Goal: Navigation & Orientation: Find specific page/section

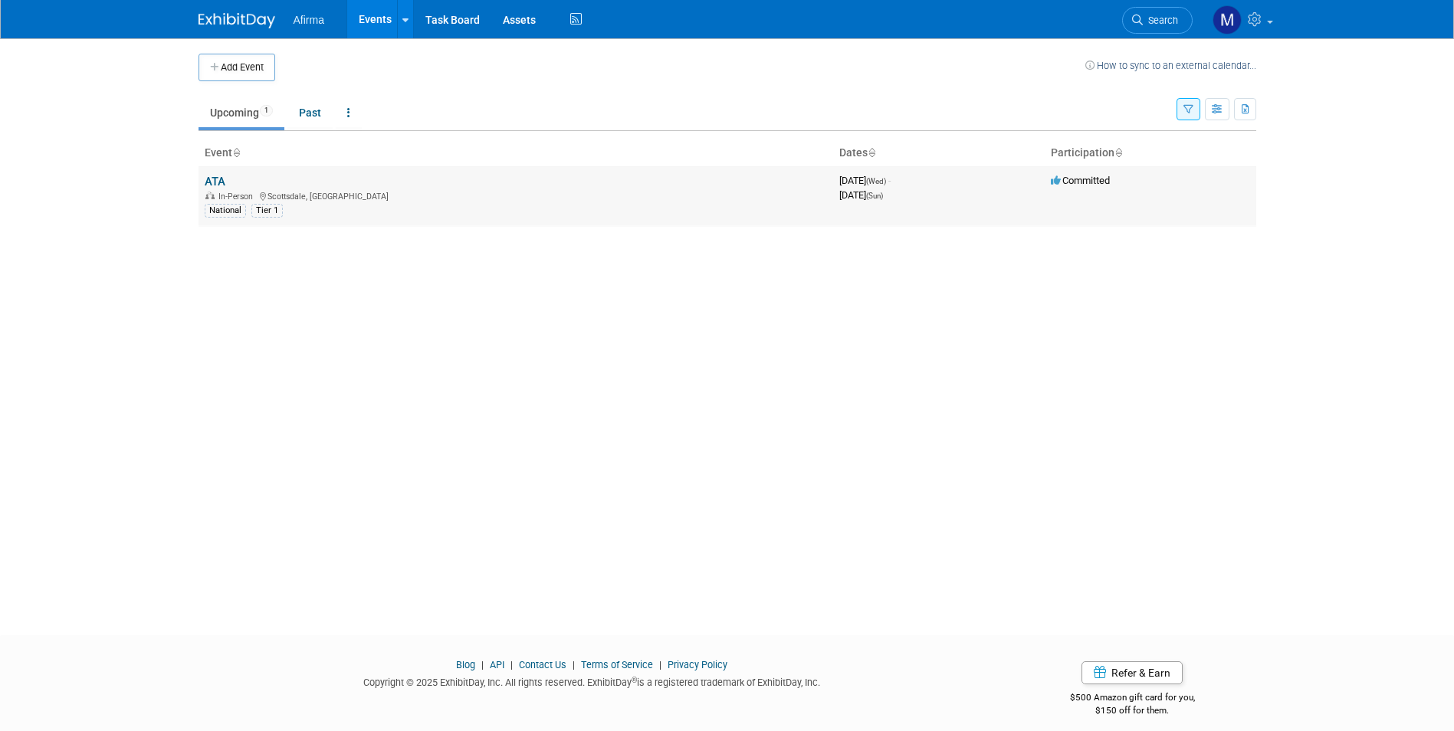
click at [221, 182] on link "ATA" at bounding box center [215, 182] width 21 height 14
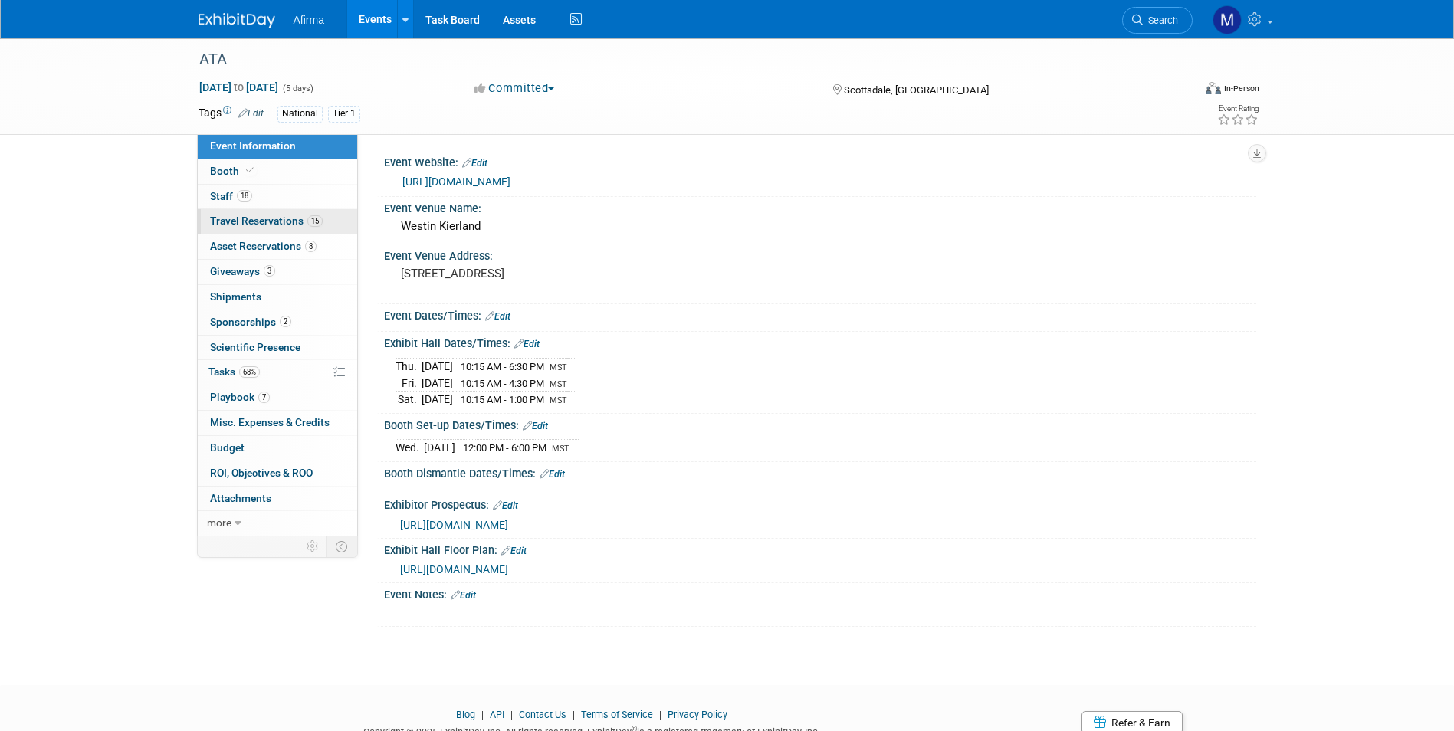
click at [279, 223] on span "Travel Reservations 15" at bounding box center [266, 221] width 113 height 12
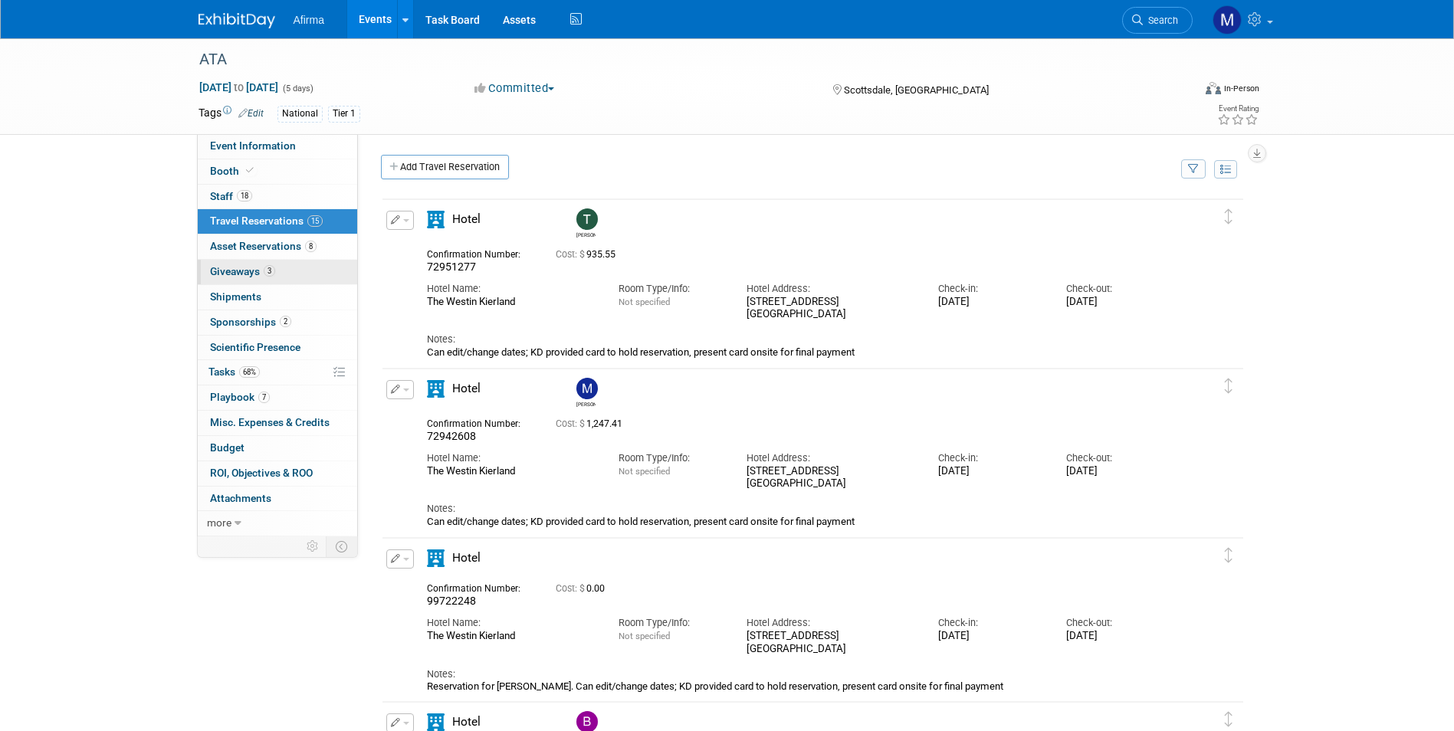
click at [243, 274] on span "Giveaways 3" at bounding box center [242, 271] width 65 height 12
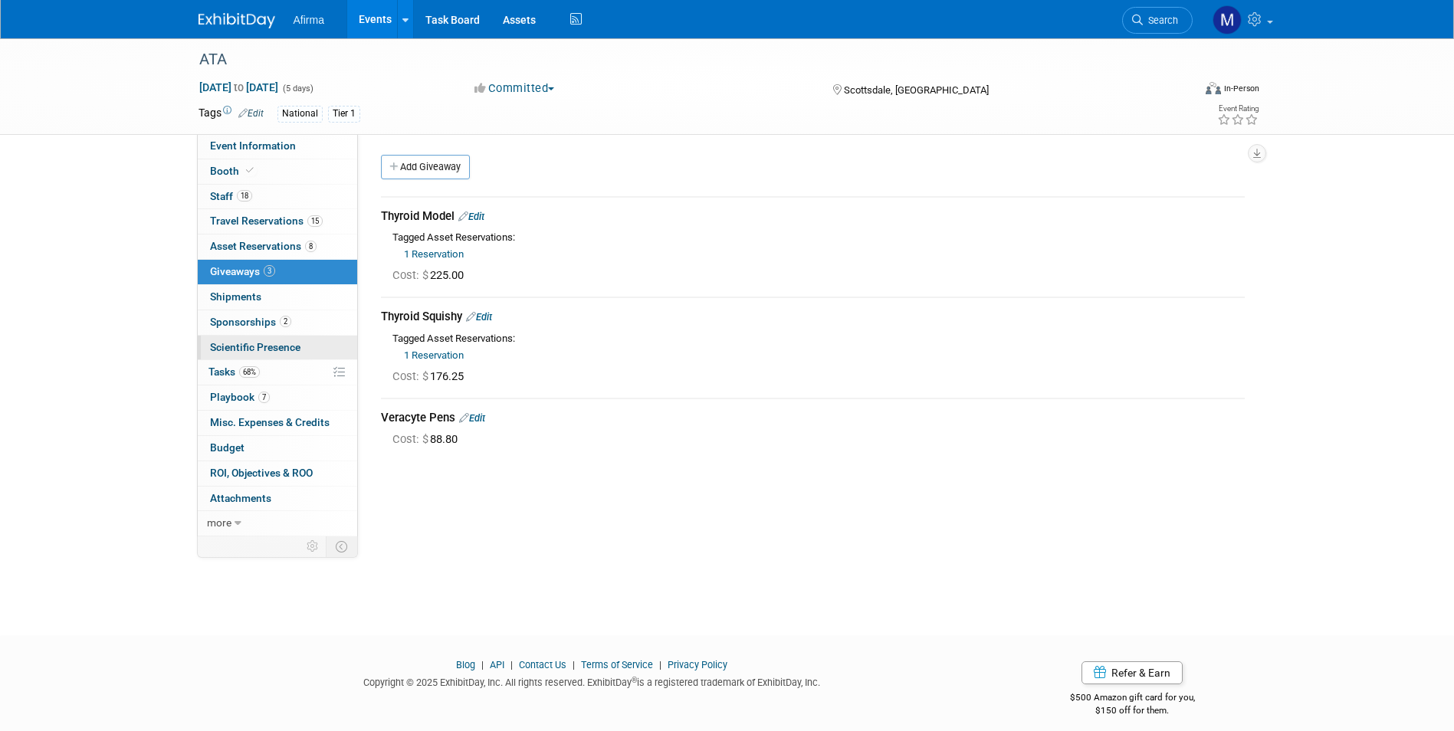
click at [260, 347] on span "Scientific Presence" at bounding box center [255, 347] width 90 height 12
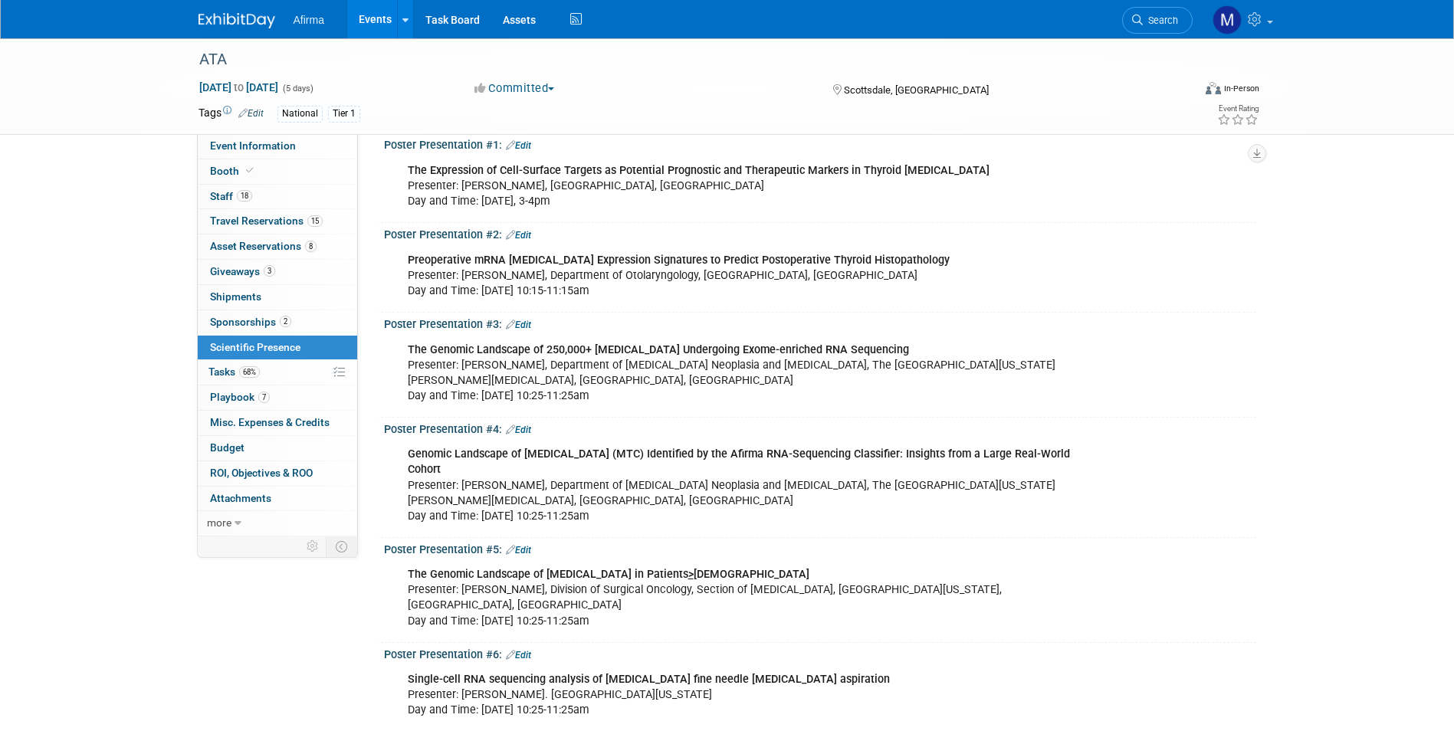
scroll to position [77, 0]
click at [225, 373] on span "Tasks 68%" at bounding box center [233, 372] width 51 height 12
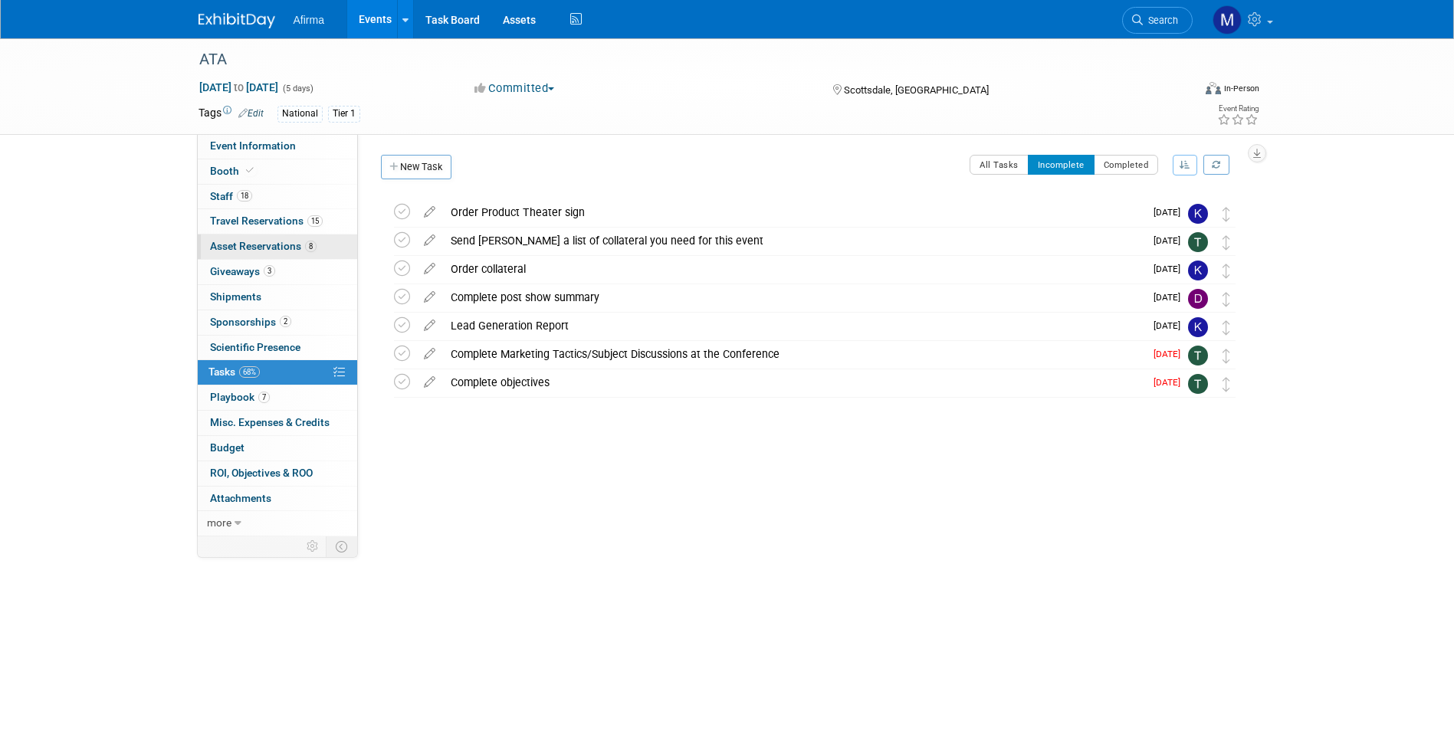
click at [259, 242] on span "Asset Reservations 8" at bounding box center [263, 246] width 107 height 12
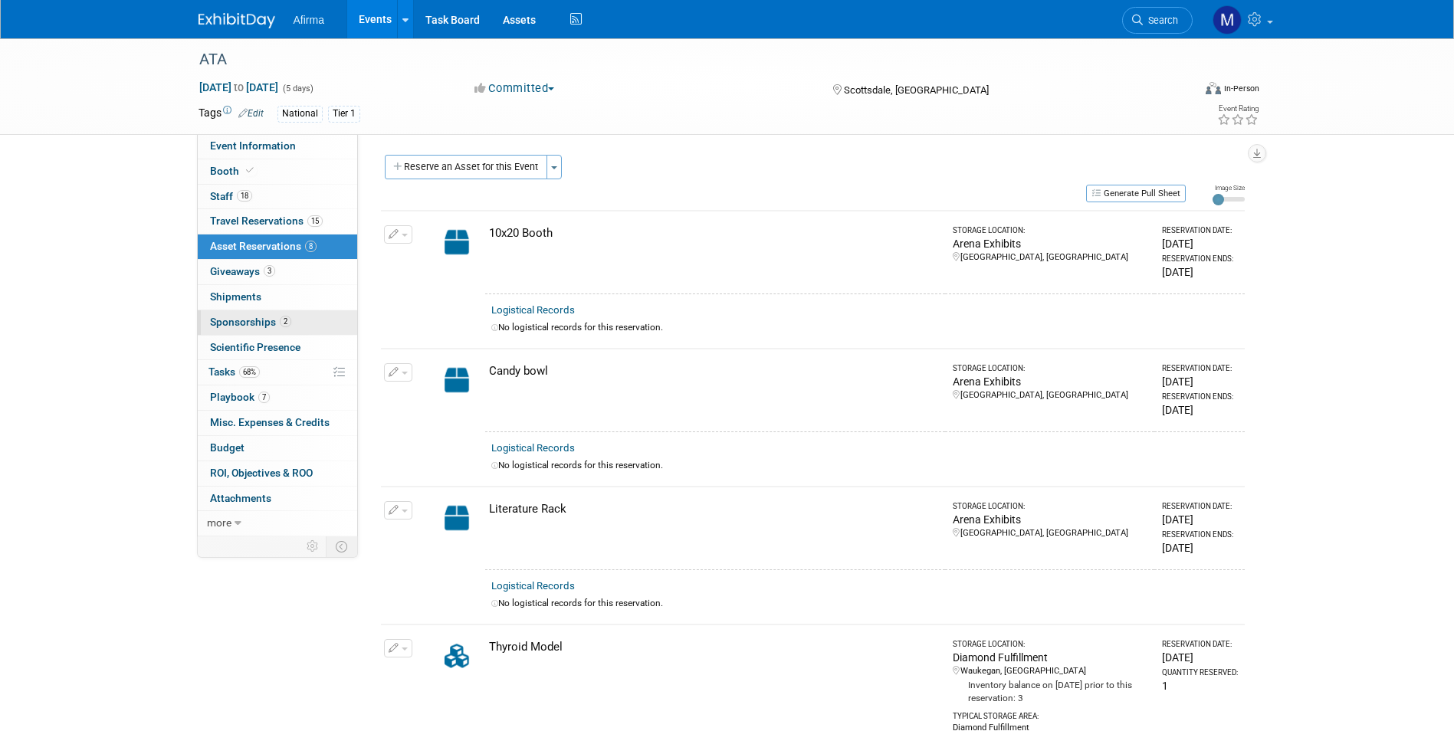
click at [253, 323] on span "Sponsorships 2" at bounding box center [250, 322] width 81 height 12
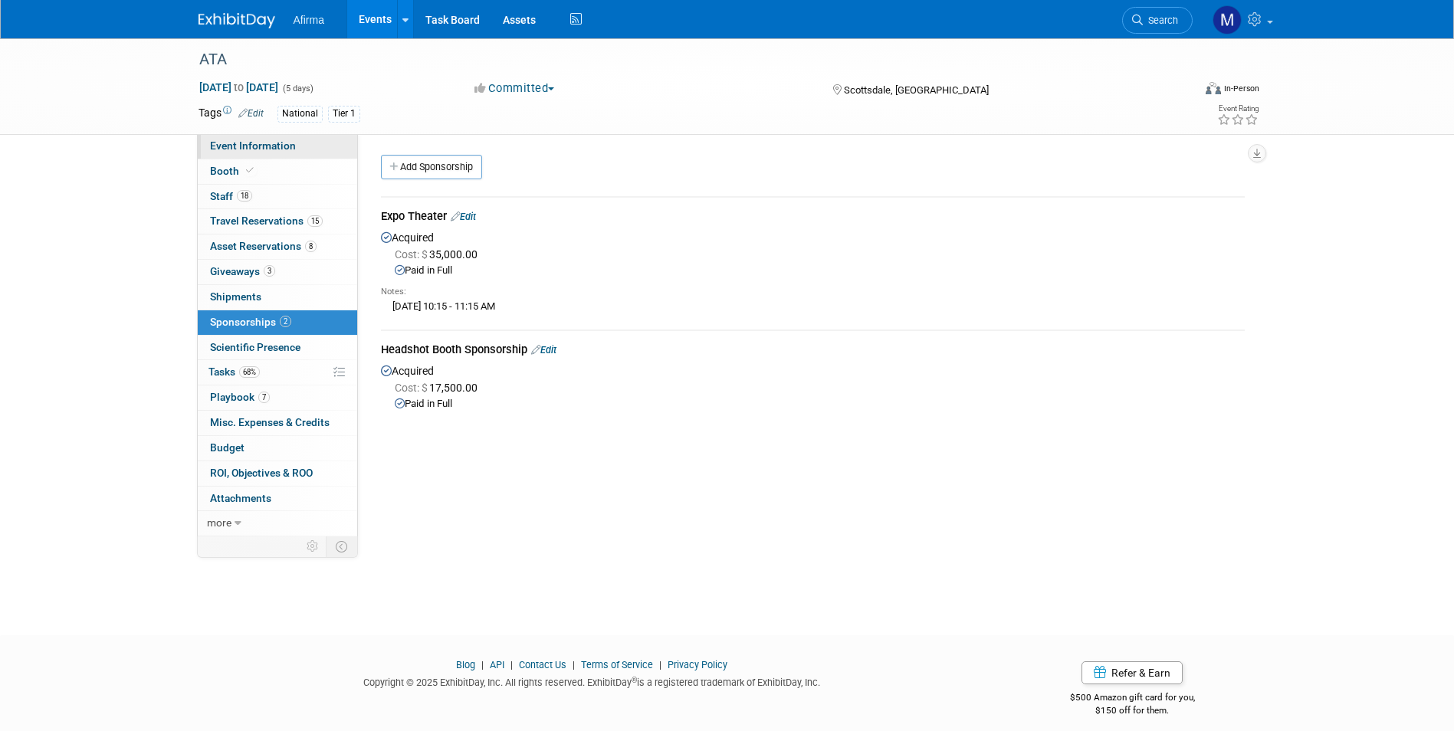
click at [228, 144] on span "Event Information" at bounding box center [253, 145] width 86 height 12
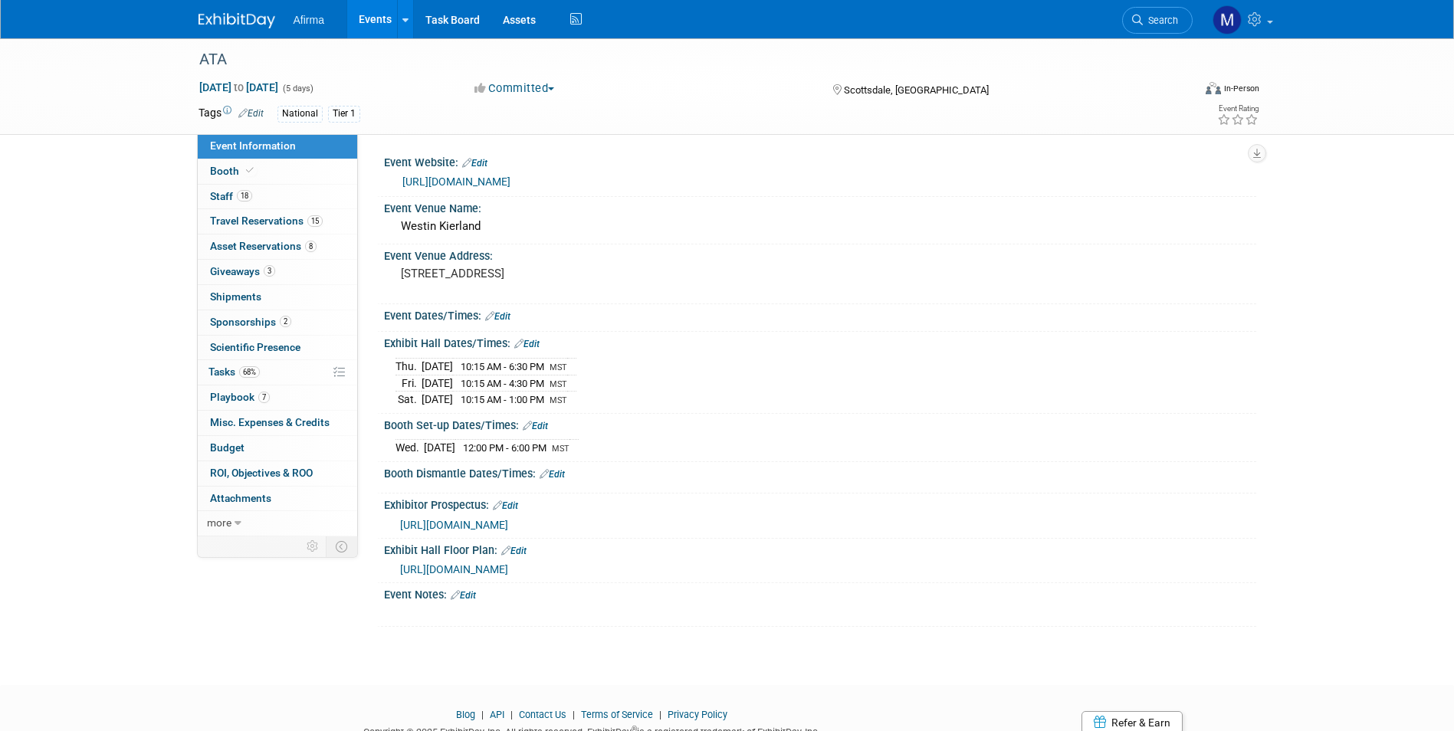
click at [315, 23] on span "Afirma" at bounding box center [308, 20] width 31 height 12
click at [228, 198] on span "Staff 18" at bounding box center [231, 196] width 42 height 12
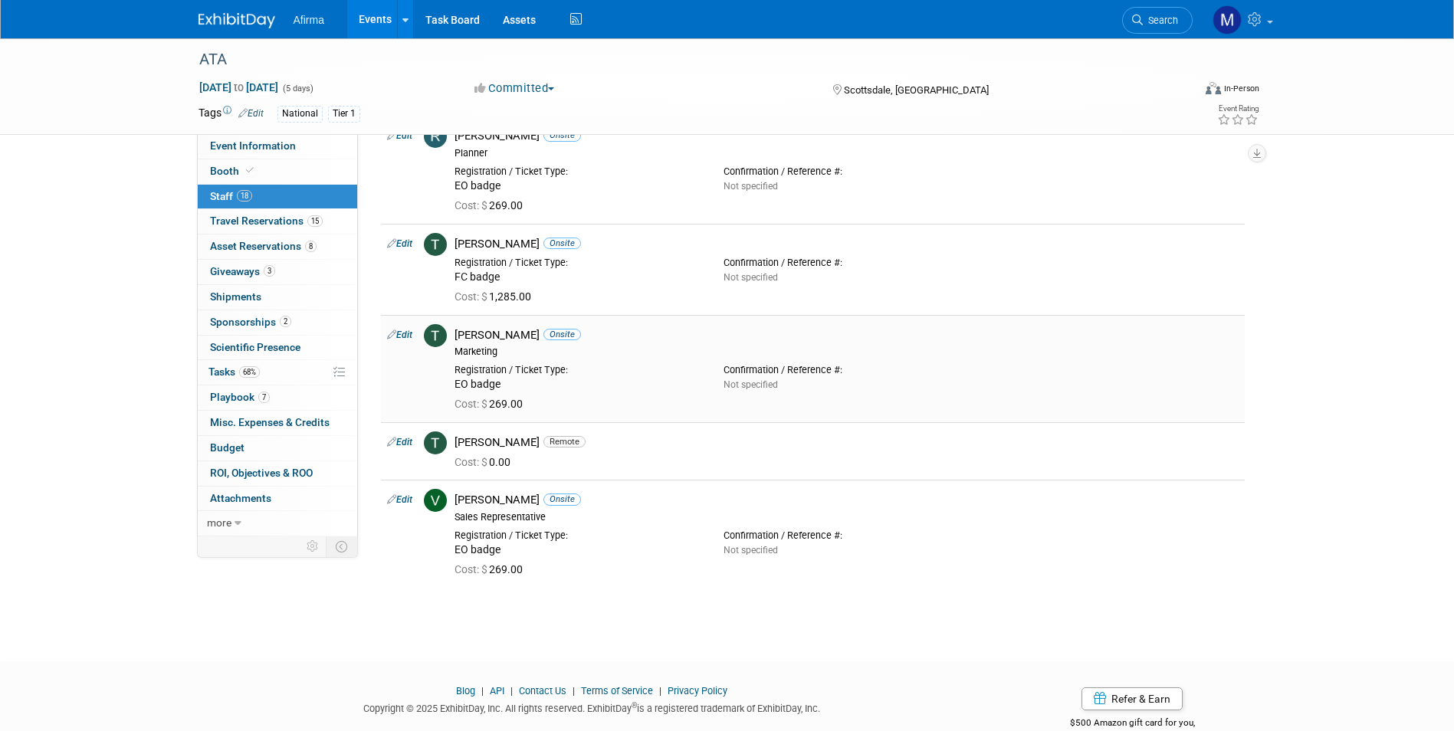
scroll to position [1303, 0]
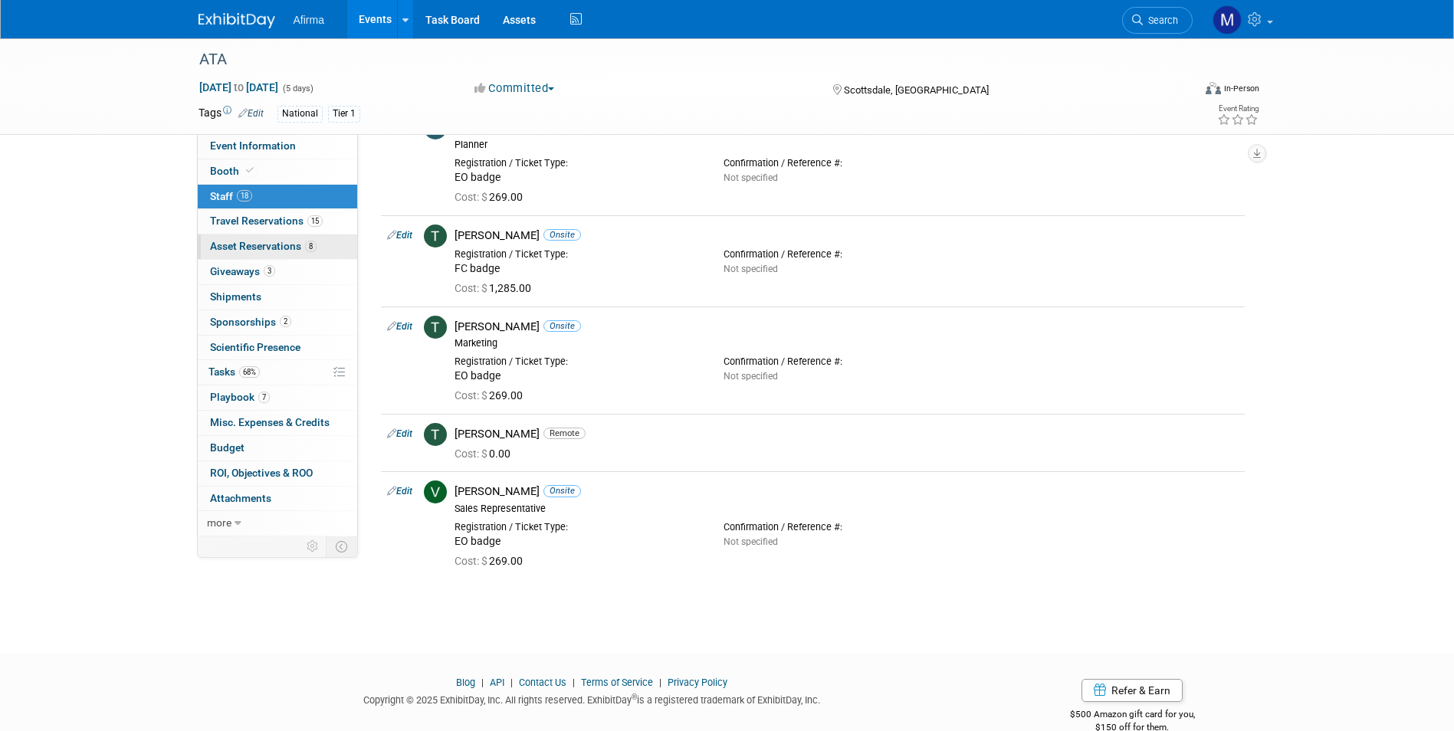
click at [238, 249] on span "Asset Reservations 8" at bounding box center [263, 246] width 107 height 12
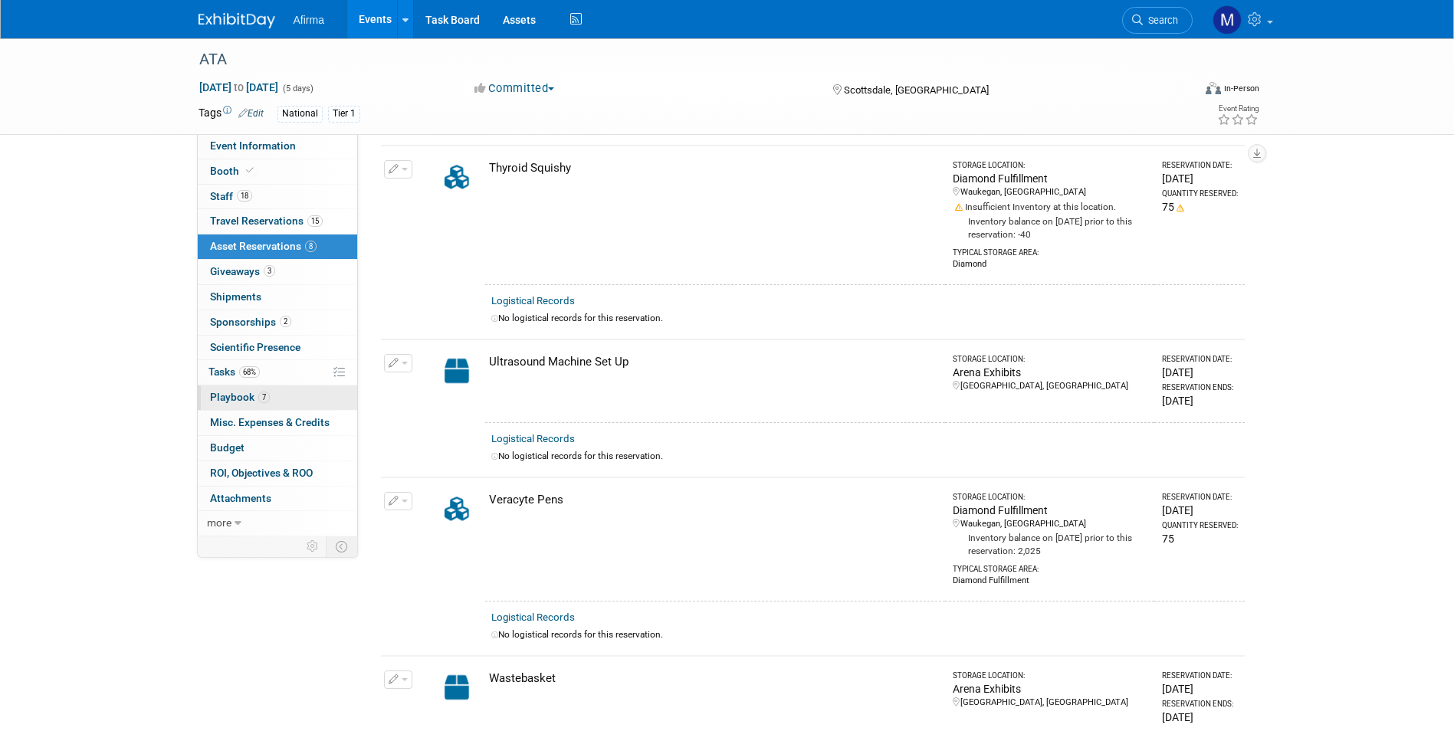
scroll to position [690, 0]
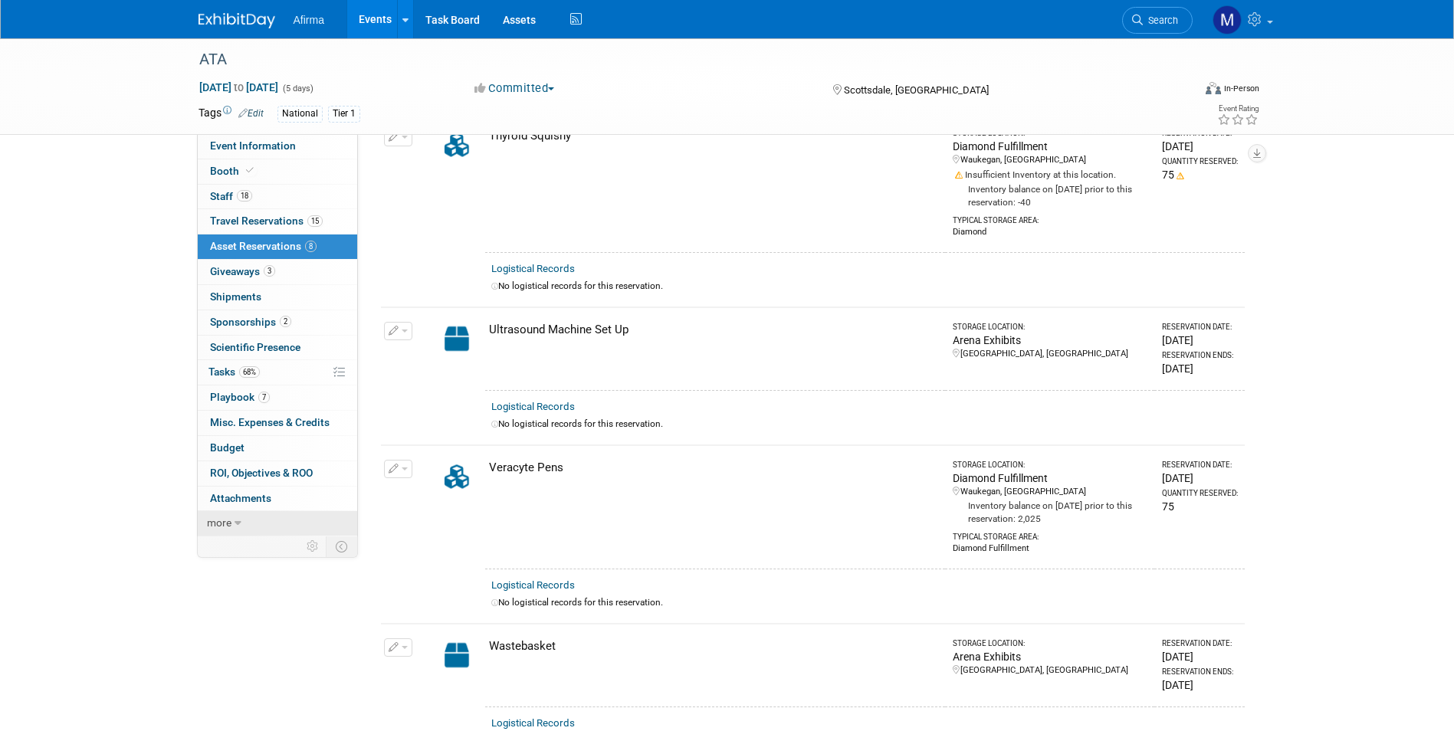
click at [231, 519] on span "more" at bounding box center [219, 522] width 25 height 12
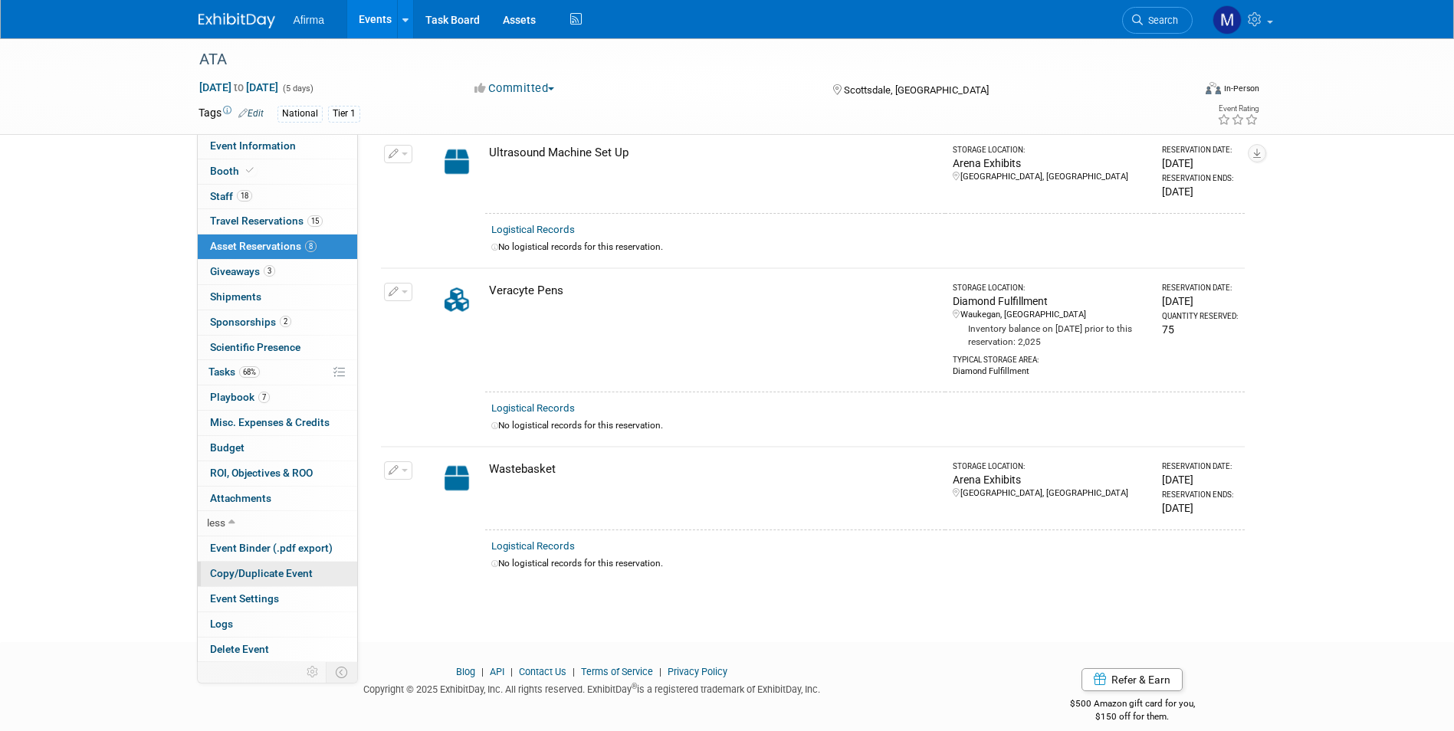
scroll to position [879, 0]
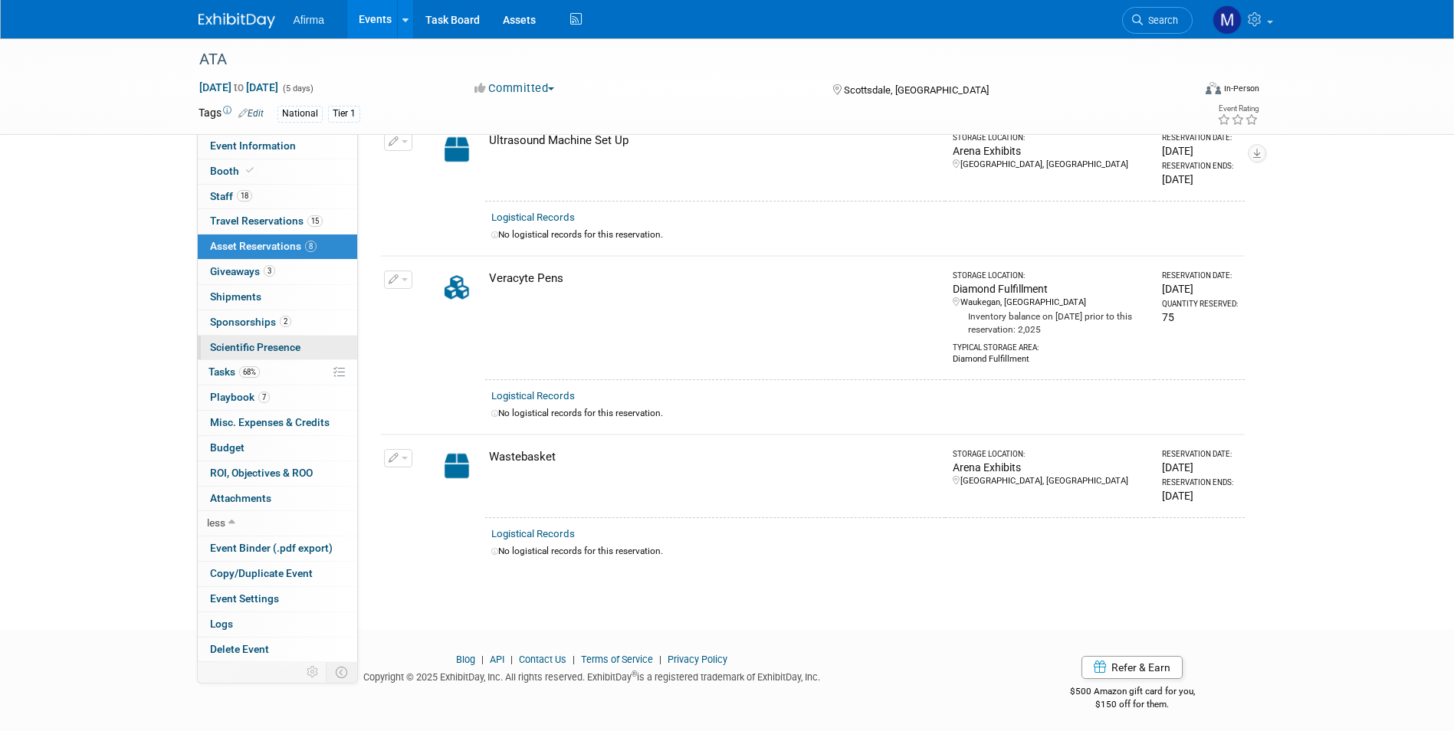
click at [267, 351] on span "Scientific Presence" at bounding box center [255, 347] width 90 height 12
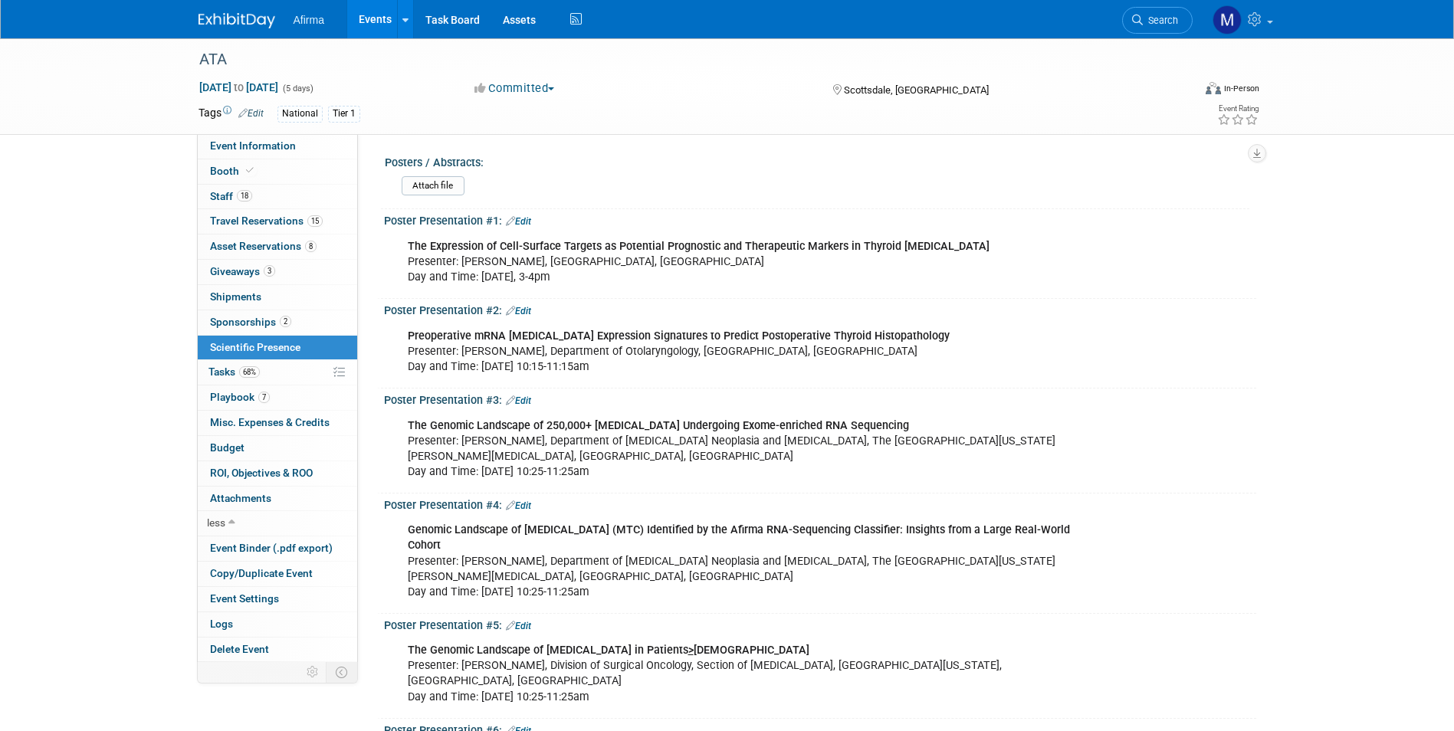
click at [215, 325] on span "Sponsorships 2" at bounding box center [250, 322] width 81 height 12
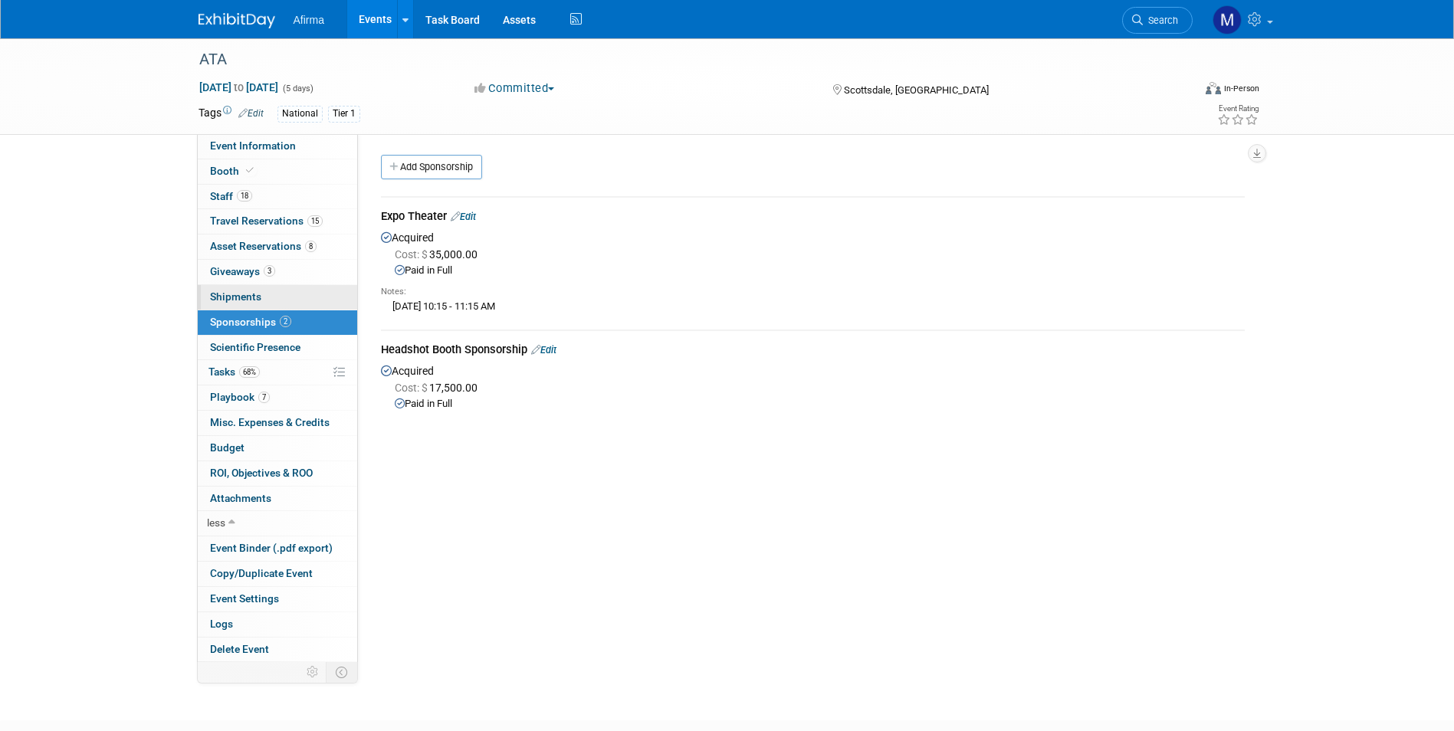
click at [249, 297] on span "Shipments 0" at bounding box center [235, 296] width 51 height 12
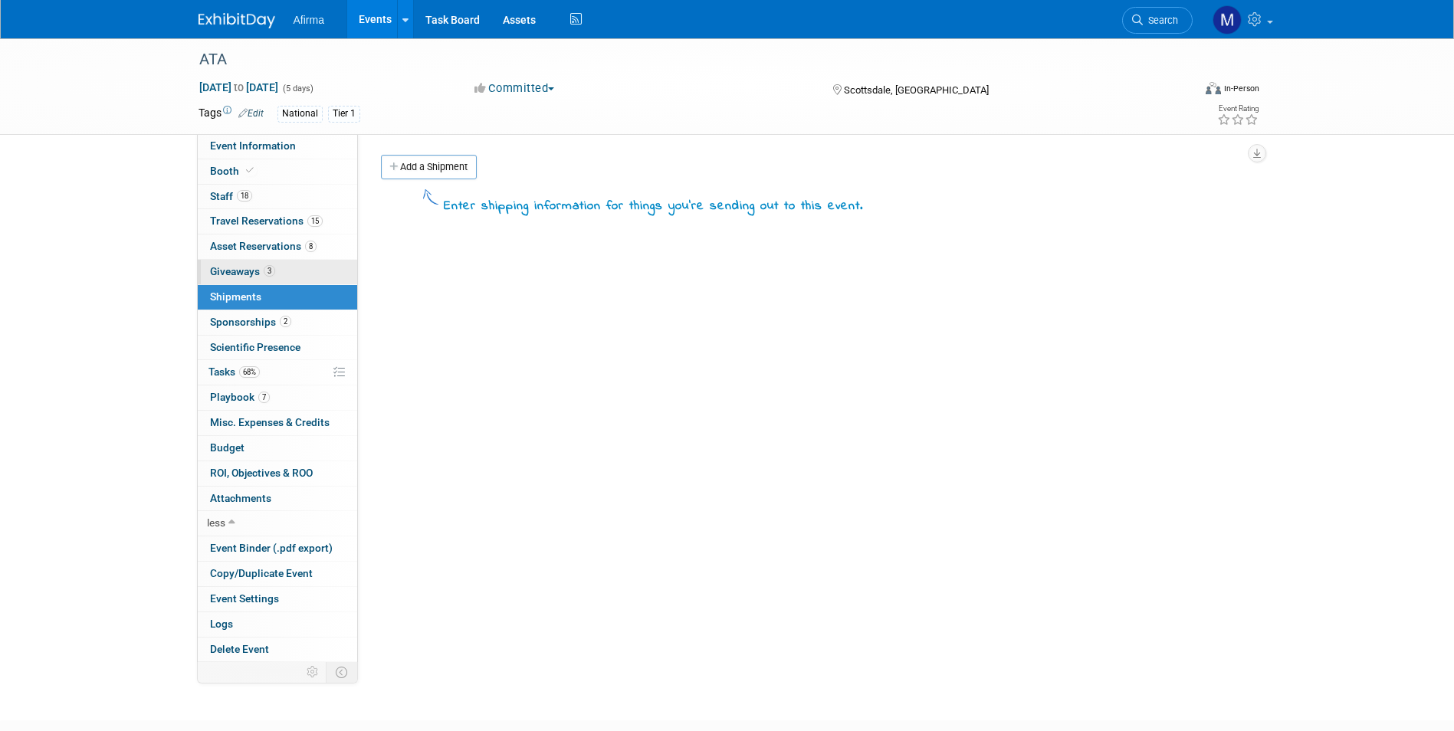
click at [248, 275] on span "Giveaways 3" at bounding box center [242, 271] width 65 height 12
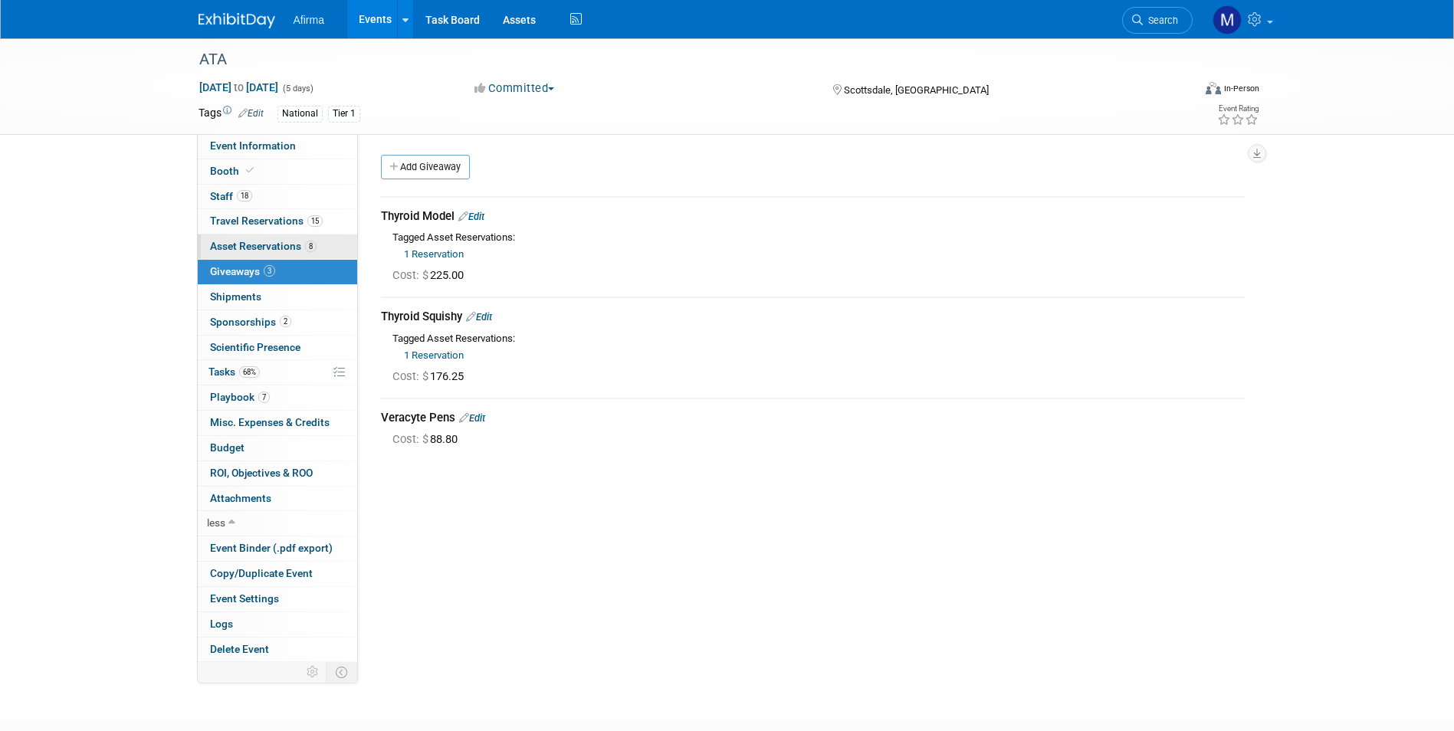
click at [254, 248] on span "Asset Reservations 8" at bounding box center [263, 246] width 107 height 12
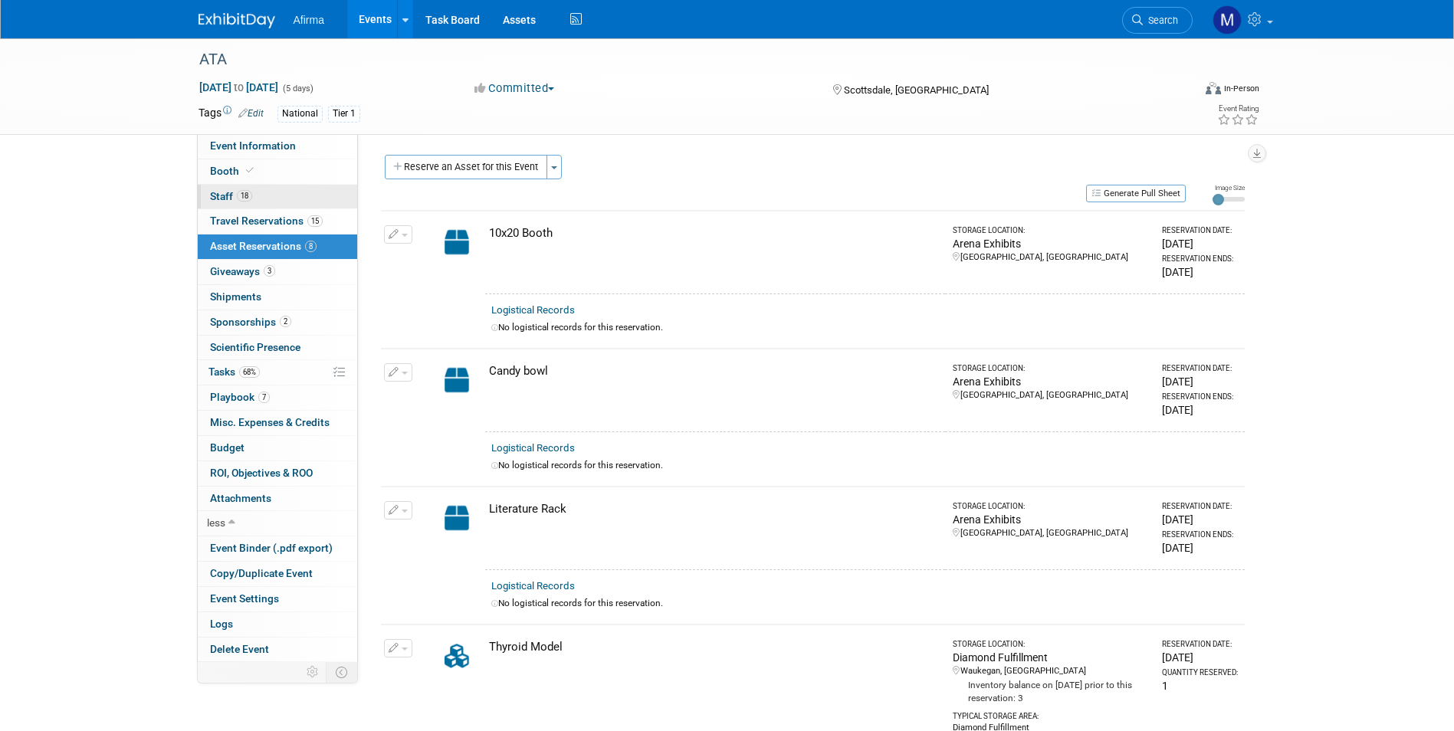
click at [227, 198] on span "Staff 18" at bounding box center [231, 196] width 42 height 12
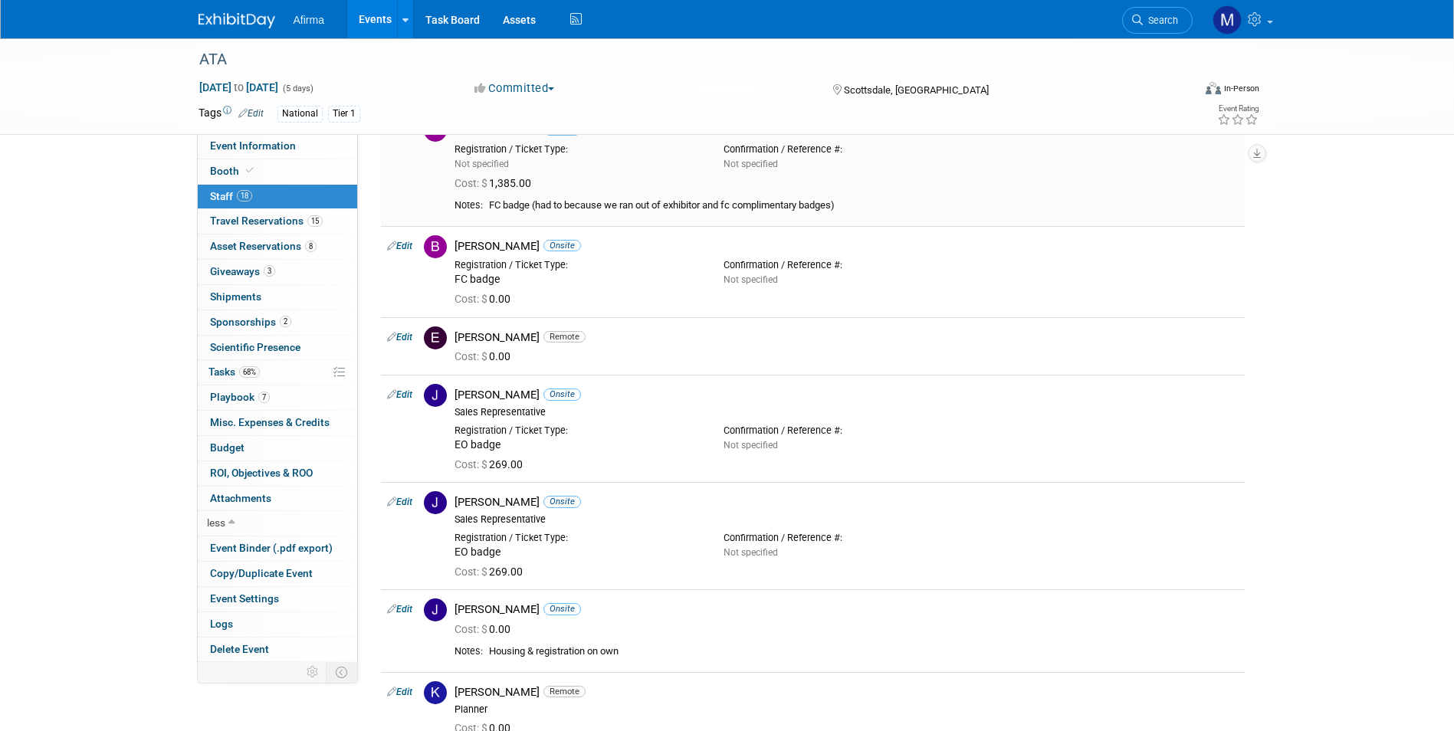
scroll to position [28, 0]
